Goal: Transaction & Acquisition: Purchase product/service

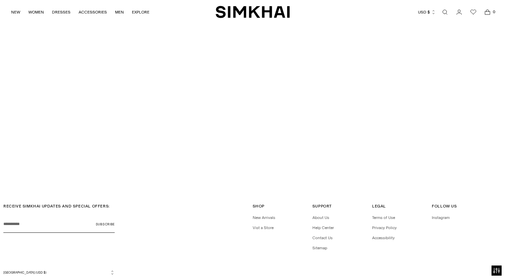
scroll to position [1813, 0]
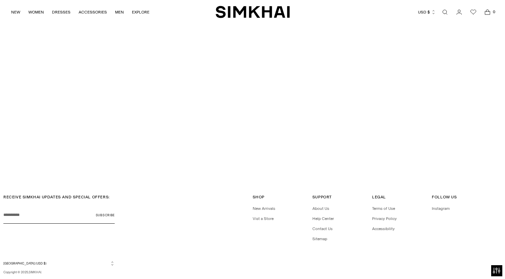
click at [496, 266] on button "Open accessiBe: accessibility options, statement and help" at bounding box center [496, 270] width 11 height 11
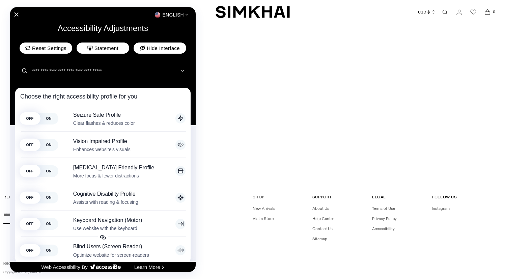
click at [17, 11] on div "English" at bounding box center [102, 14] width 185 height 9
click at [19, 12] on div "English" at bounding box center [102, 14] width 185 height 9
click at [17, 16] on icon "Close Accessibility Interface" at bounding box center [16, 14] width 5 height 5
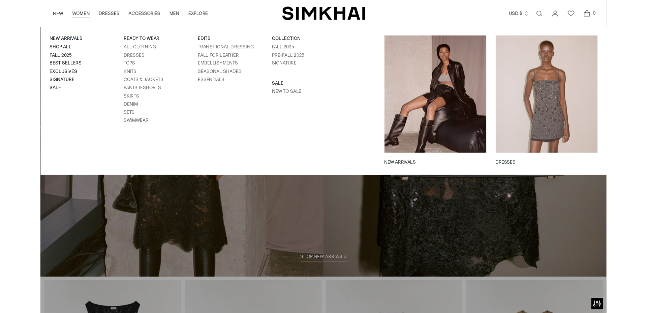
scroll to position [0, 0]
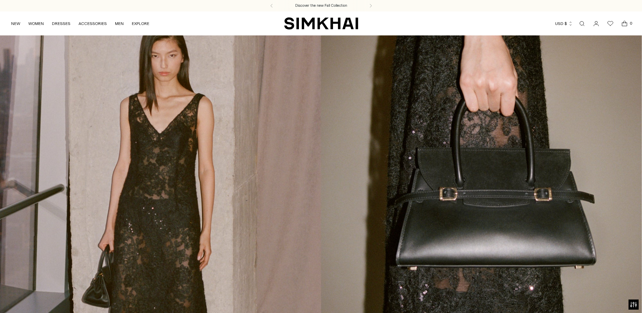
click at [504, 21] on icon "Open cart modal" at bounding box center [624, 23] width 9 height 7
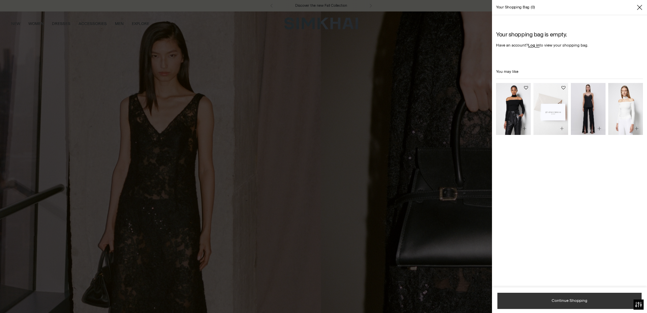
click at [504, 278] on span "Continue Shopping" at bounding box center [570, 301] width 36 height 6
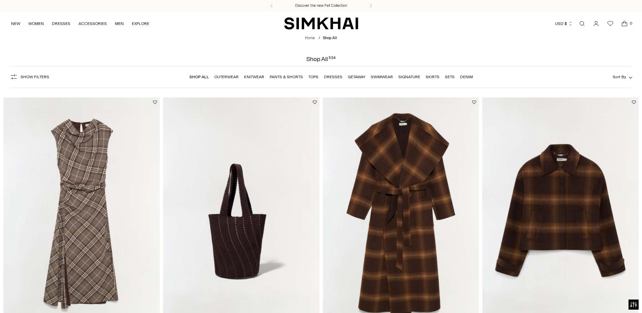
click at [626, 23] on icon "Open cart modal" at bounding box center [624, 23] width 9 height 7
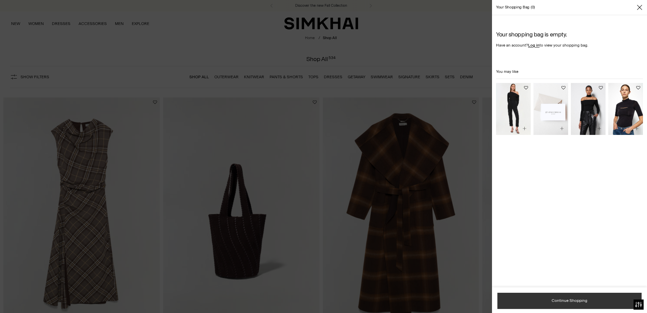
click at [549, 297] on link "Continue Shopping" at bounding box center [570, 301] width 144 height 16
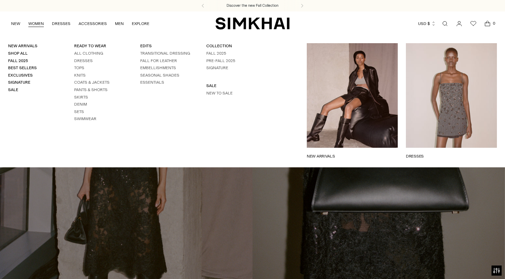
click at [36, 21] on link "WOMEN" at bounding box center [36, 23] width 16 height 15
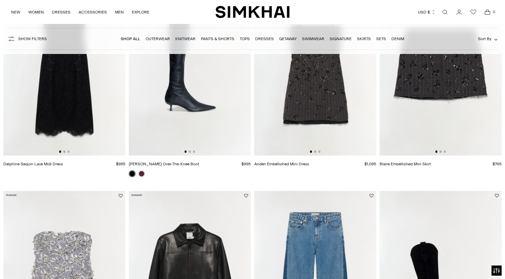
scroll to position [377, 0]
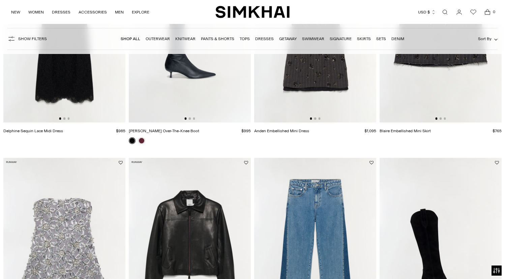
click at [213, 41] on link "Pants & Shorts" at bounding box center [217, 38] width 33 height 5
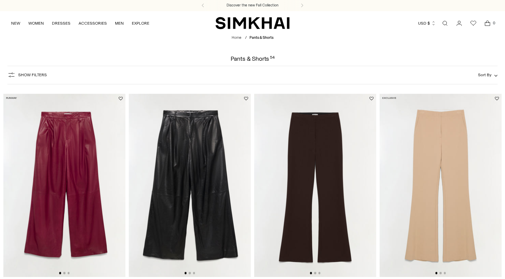
scroll to position [77, 0]
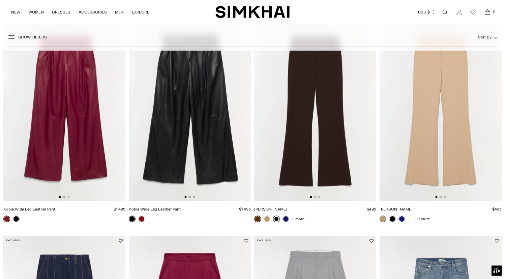
click at [274, 217] on link at bounding box center [276, 218] width 7 height 7
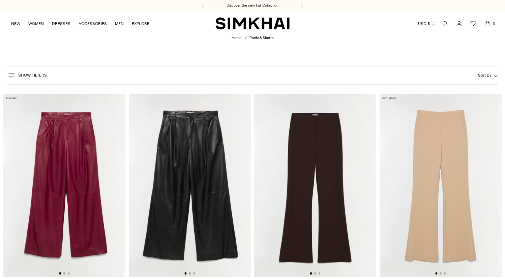
scroll to position [77, 0]
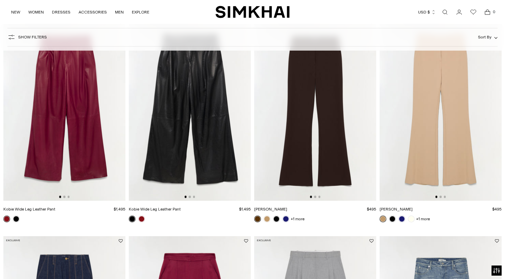
click at [149, 139] on img at bounding box center [190, 109] width 122 height 183
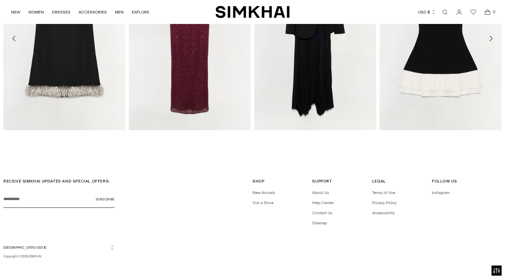
scroll to position [1352, 0]
click at [266, 141] on link "Ambretta Dress" at bounding box center [268, 138] width 28 height 5
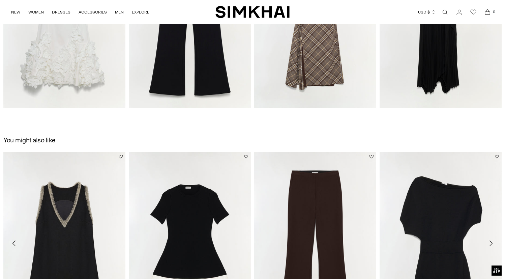
scroll to position [1352, 0]
